Goal: Information Seeking & Learning: Learn about a topic

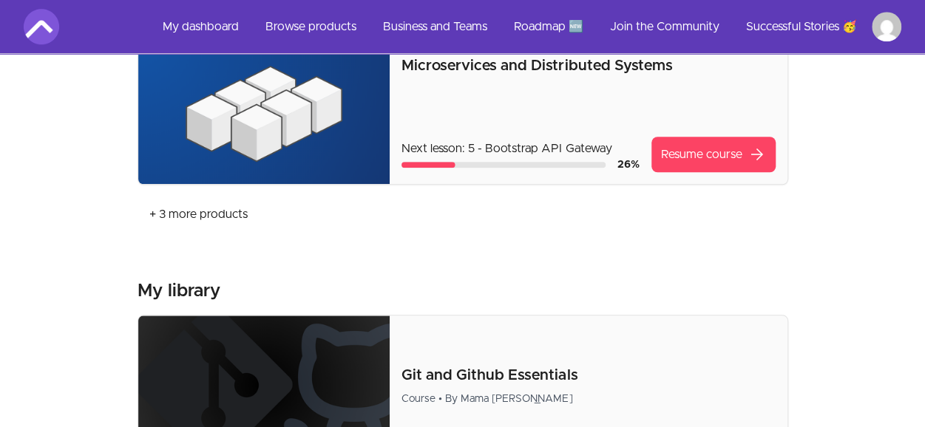
scroll to position [665, 0]
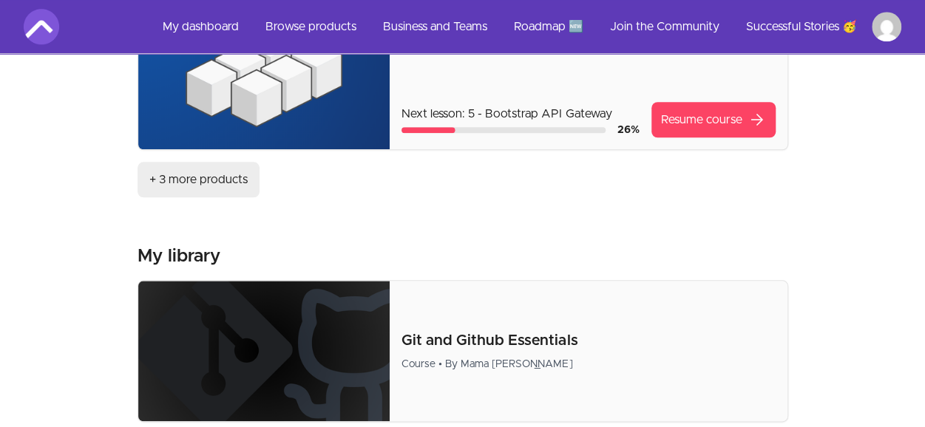
click at [218, 182] on link "+ 3 more products" at bounding box center [198, 179] width 122 height 35
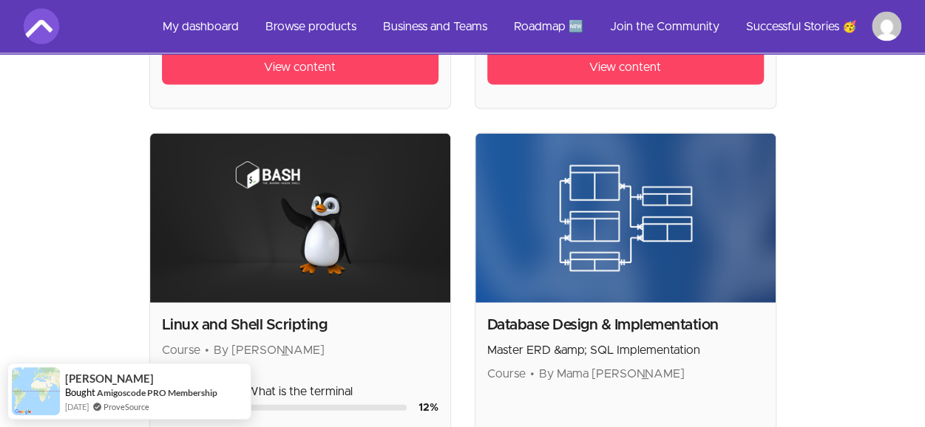
scroll to position [1478, 0]
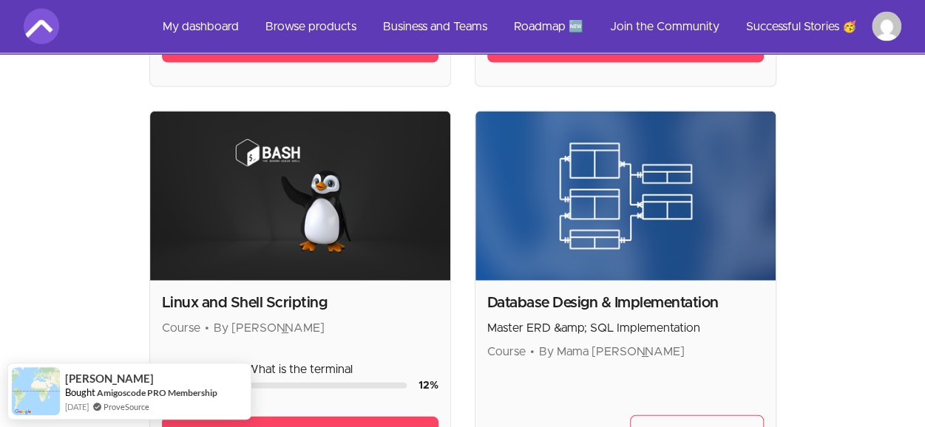
click at [233, 293] on h2 "Linux and Shell Scripting" at bounding box center [300, 303] width 276 height 21
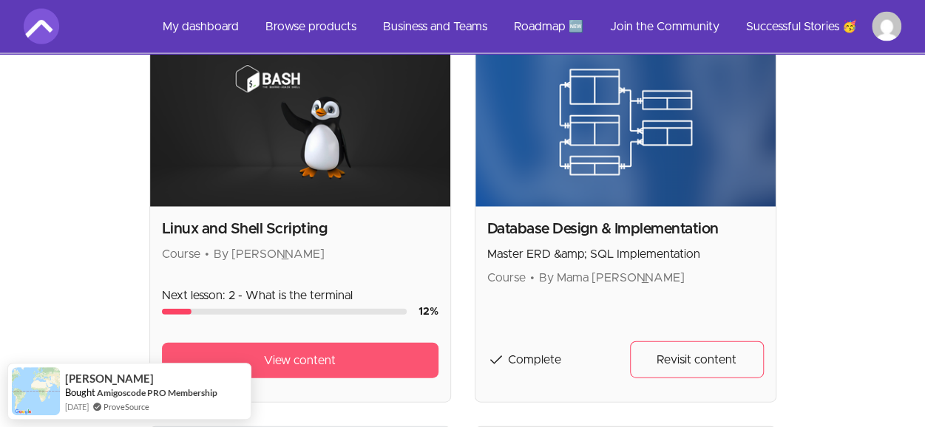
click at [308, 352] on span "View content" at bounding box center [300, 361] width 72 height 18
